Goal: Navigation & Orientation: Find specific page/section

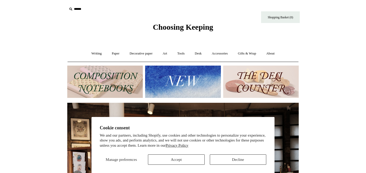
click at [241, 165] on section "Cookie consent We and our partners, including Shopify, use cookies and other te…" at bounding box center [183, 145] width 183 height 56
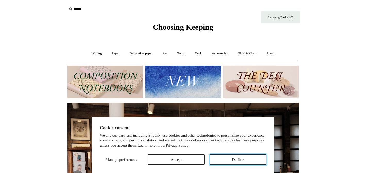
click at [240, 159] on button "Decline" at bounding box center [238, 159] width 56 height 10
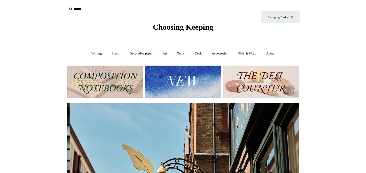
scroll to position [0, 232]
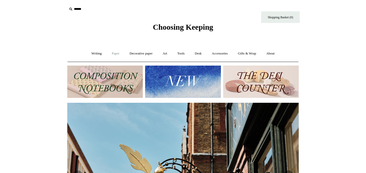
click at [111, 53] on link "Paper +" at bounding box center [115, 54] width 17 height 14
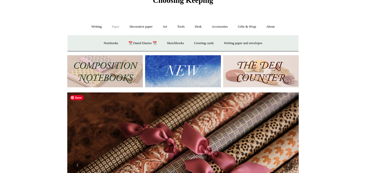
scroll to position [0, 0]
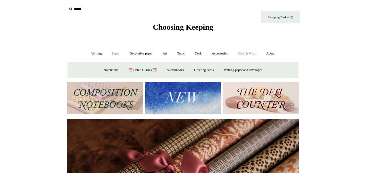
click at [254, 55] on link "Gifts & Wrap +" at bounding box center [247, 54] width 28 height 14
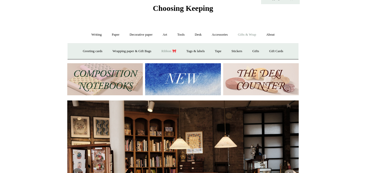
scroll to position [18, 0]
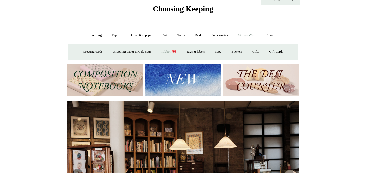
click at [168, 52] on link "Ribbon 🎀" at bounding box center [169, 52] width 24 height 14
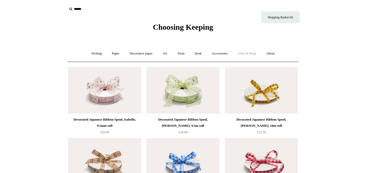
click at [256, 53] on link "Gifts & Wrap +" at bounding box center [247, 54] width 28 height 14
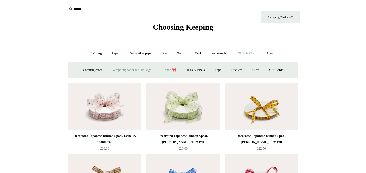
click at [138, 70] on link "Wrapping paper & Gift Bags" at bounding box center [132, 70] width 48 height 14
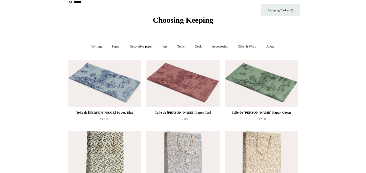
scroll to position [9, 0]
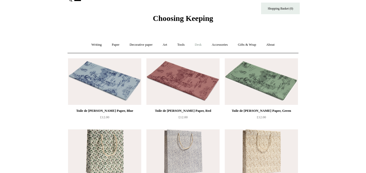
click at [198, 45] on link "Desk +" at bounding box center [198, 45] width 16 height 14
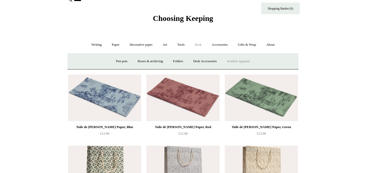
click at [230, 60] on link "Scanlon Apparati" at bounding box center [238, 61] width 32 height 14
